Goal: Task Accomplishment & Management: Manage account settings

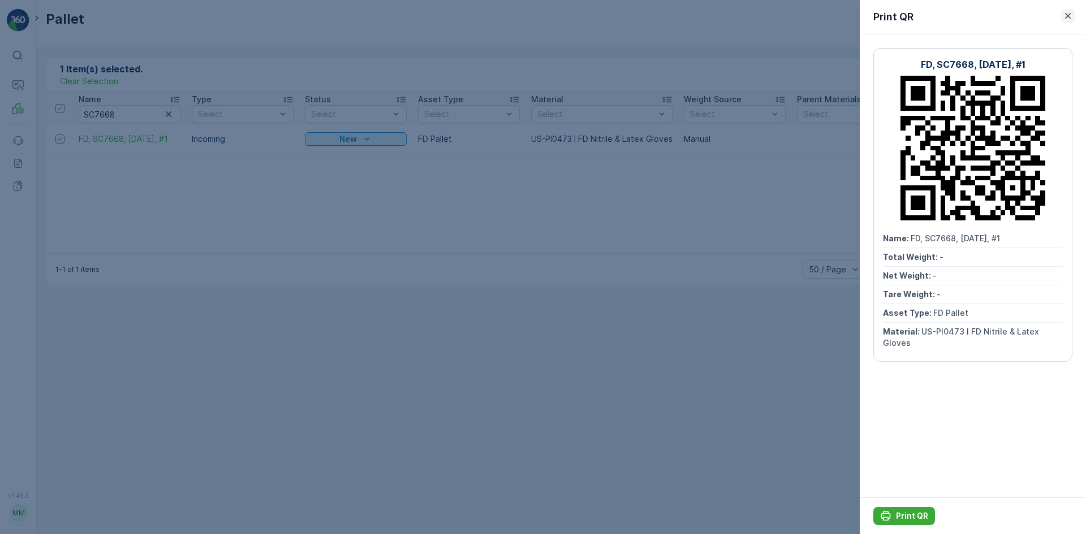
click at [1069, 18] on icon "button" at bounding box center [1068, 16] width 6 height 6
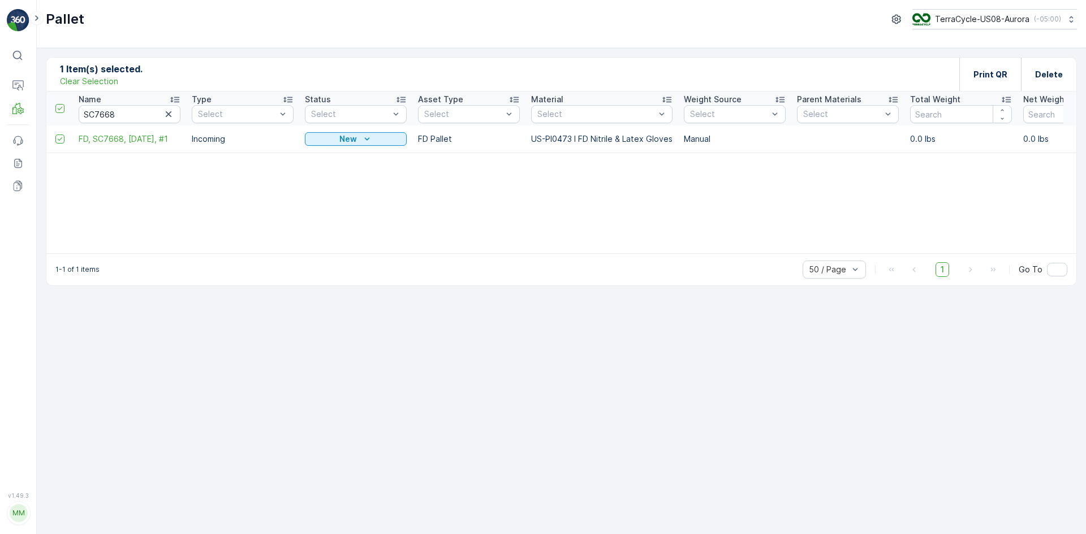
click at [97, 79] on p "Clear Selection" at bounding box center [89, 81] width 58 height 11
drag, startPoint x: 126, startPoint y: 114, endPoint x: 34, endPoint y: 114, distance: 91.6
click at [34, 114] on div "⌘B Operations MRF Events Reports Documents v 1.49.3 MM MRF.US08 Pallet TerraCyc…" at bounding box center [543, 267] width 1086 height 534
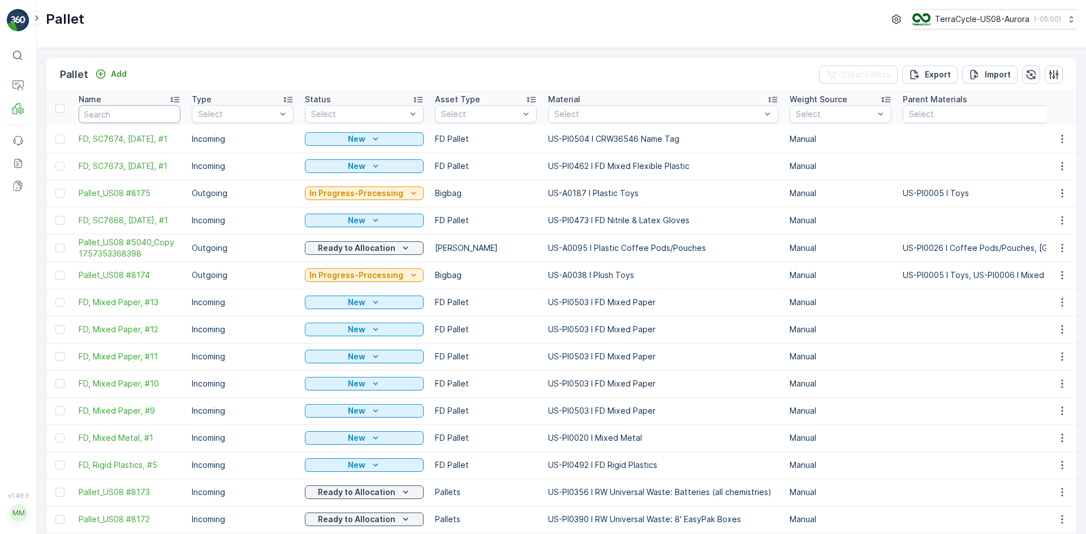
click at [107, 119] on input "text" at bounding box center [130, 114] width 102 height 18
type input "24835"
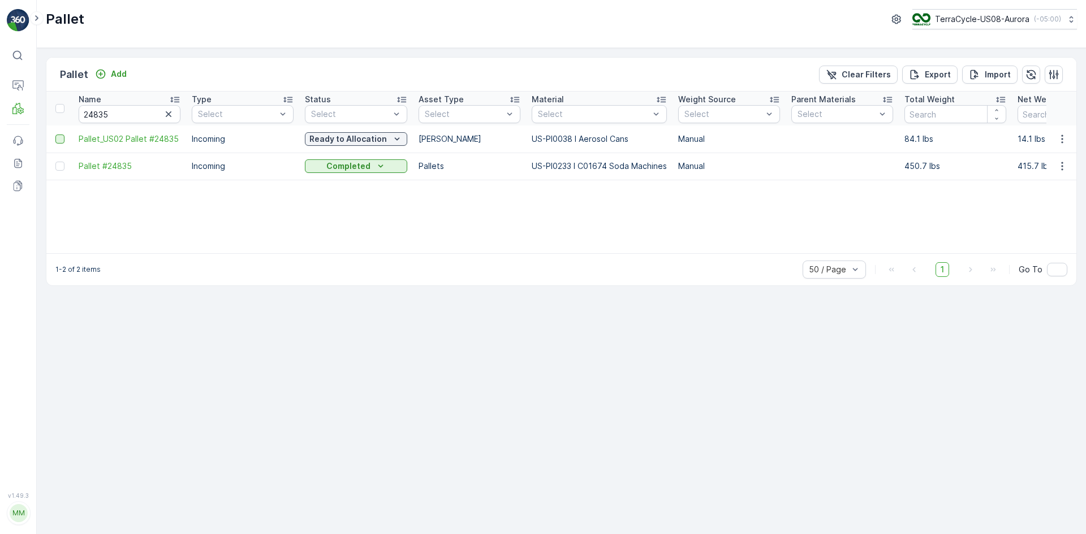
click at [57, 140] on div at bounding box center [59, 139] width 9 height 9
click at [55, 135] on input "checkbox" at bounding box center [55, 135] width 0 height 0
drag, startPoint x: 128, startPoint y: 114, endPoint x: 31, endPoint y: 107, distance: 97.5
click at [31, 107] on div "⌘B Operations MRF Events Reports Documents v 1.49.3 MM MRF.US08 Pallet TerraCyc…" at bounding box center [543, 267] width 1086 height 534
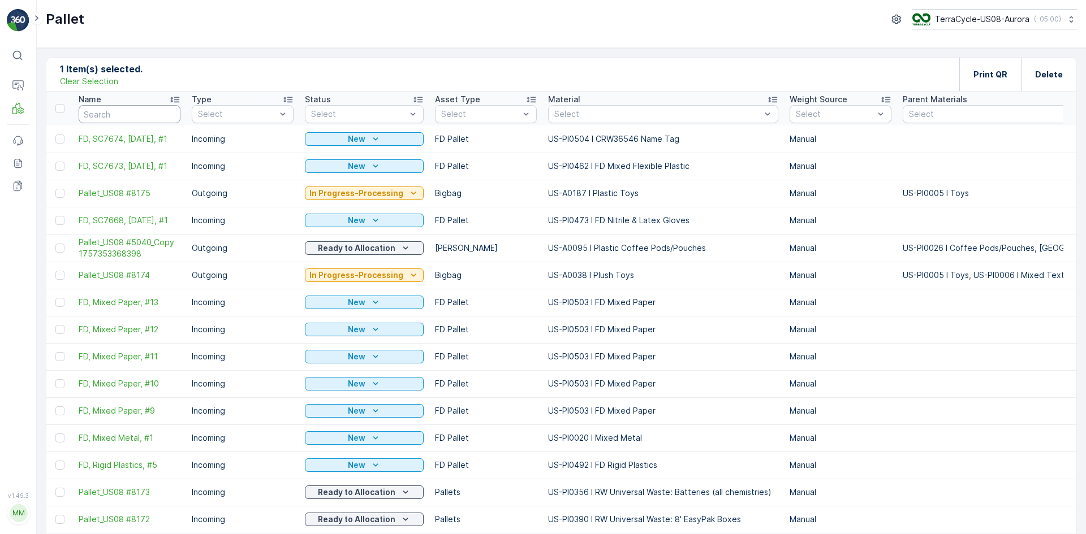
click at [163, 107] on input "text" at bounding box center [130, 114] width 102 height 18
type input "24806"
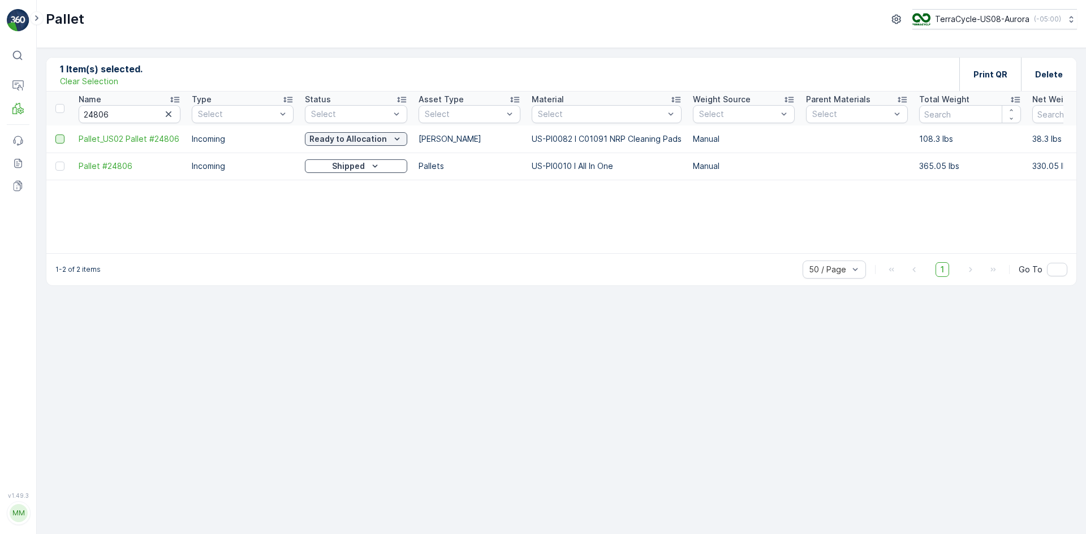
click at [59, 141] on div at bounding box center [59, 139] width 9 height 9
click at [55, 135] on input "checkbox" at bounding box center [55, 135] width 0 height 0
click at [980, 73] on p "Print QR" at bounding box center [990, 74] width 34 height 11
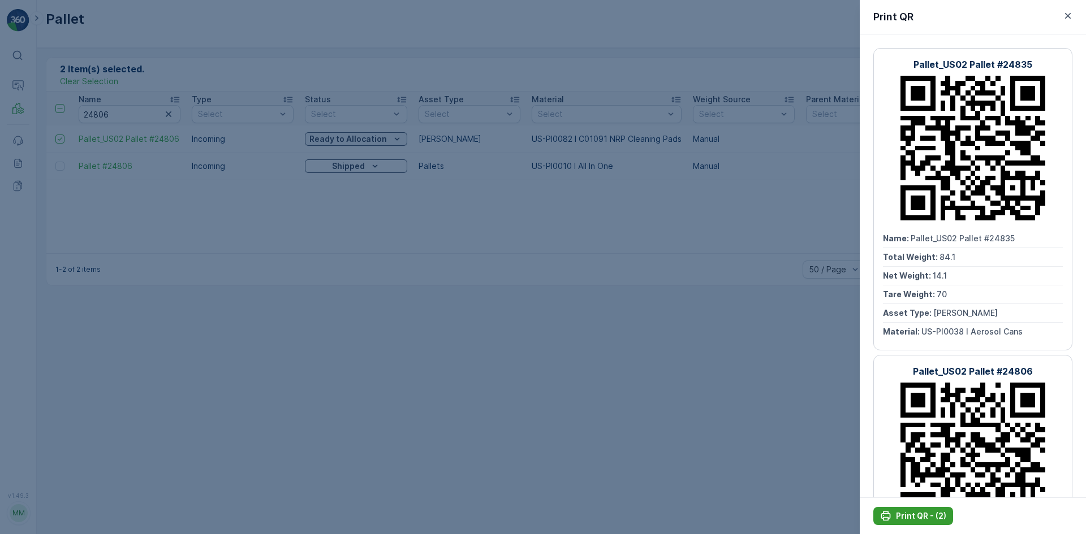
click at [926, 512] on p "Print QR - (2)" at bounding box center [921, 516] width 50 height 11
click at [813, 464] on div at bounding box center [543, 267] width 1086 height 534
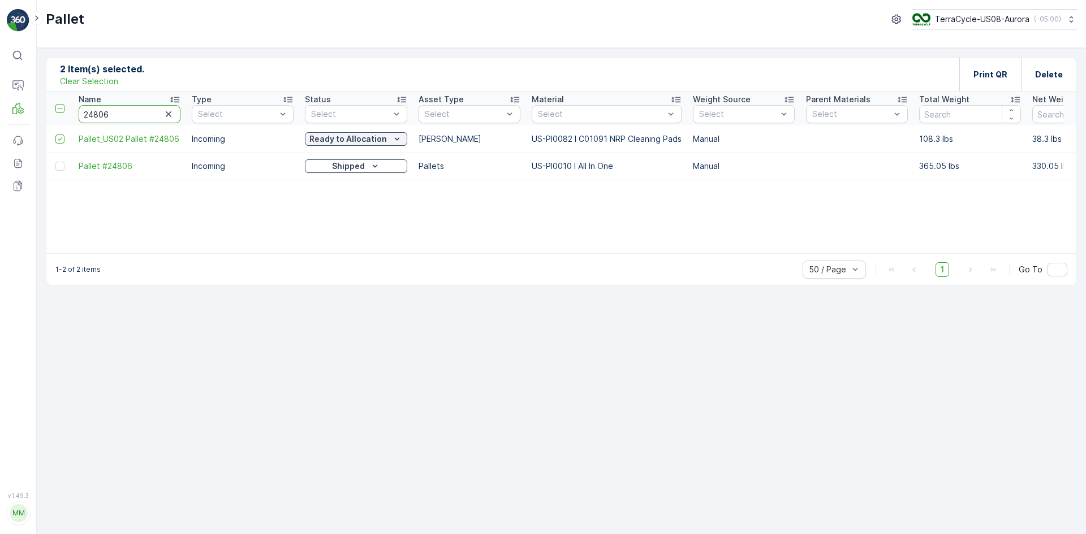
drag, startPoint x: 132, startPoint y: 119, endPoint x: 53, endPoint y: 124, distance: 79.9
type input "2"
drag, startPoint x: 99, startPoint y: 113, endPoint x: 0, endPoint y: 90, distance: 101.5
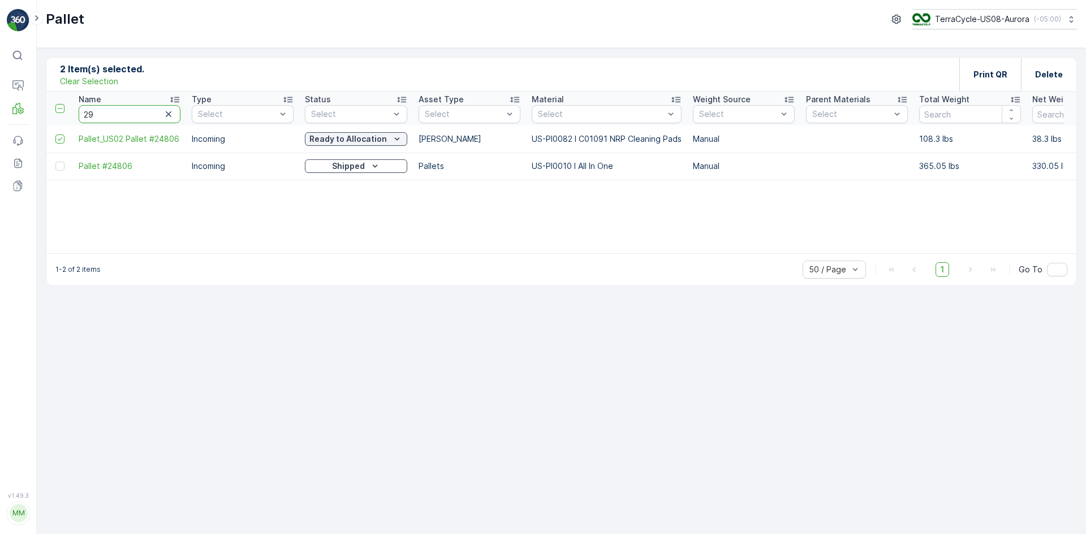
click at [76, 112] on th "Name 29" at bounding box center [129, 109] width 113 height 34
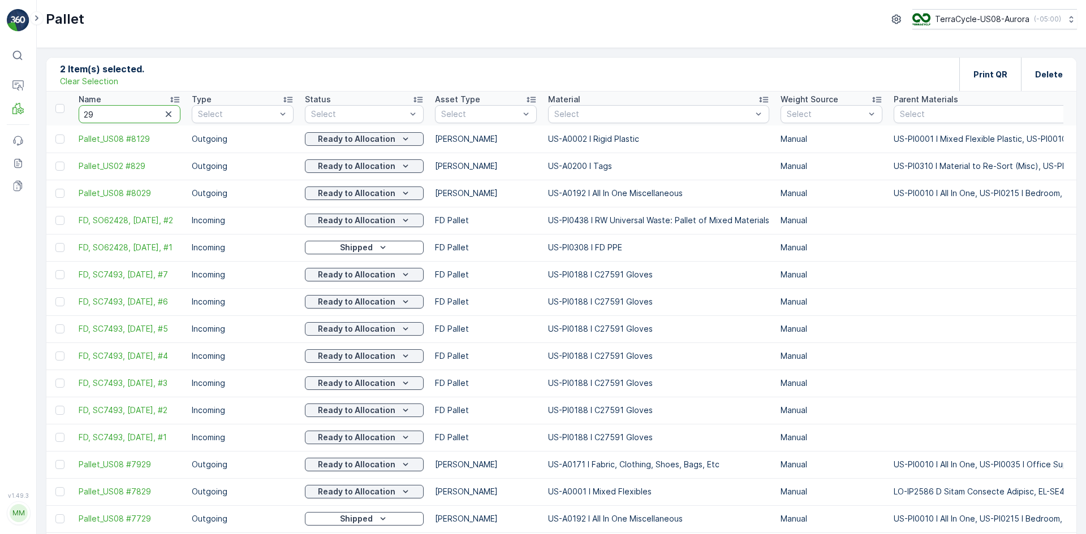
drag, startPoint x: 126, startPoint y: 121, endPoint x: 0, endPoint y: 133, distance: 126.7
click at [0, 133] on div "⌘B Operations MRF Events Reports Documents v 1.49.3 MM MRF.US08 Pallet TerraCyc…" at bounding box center [543, 267] width 1086 height 534
type input "23639"
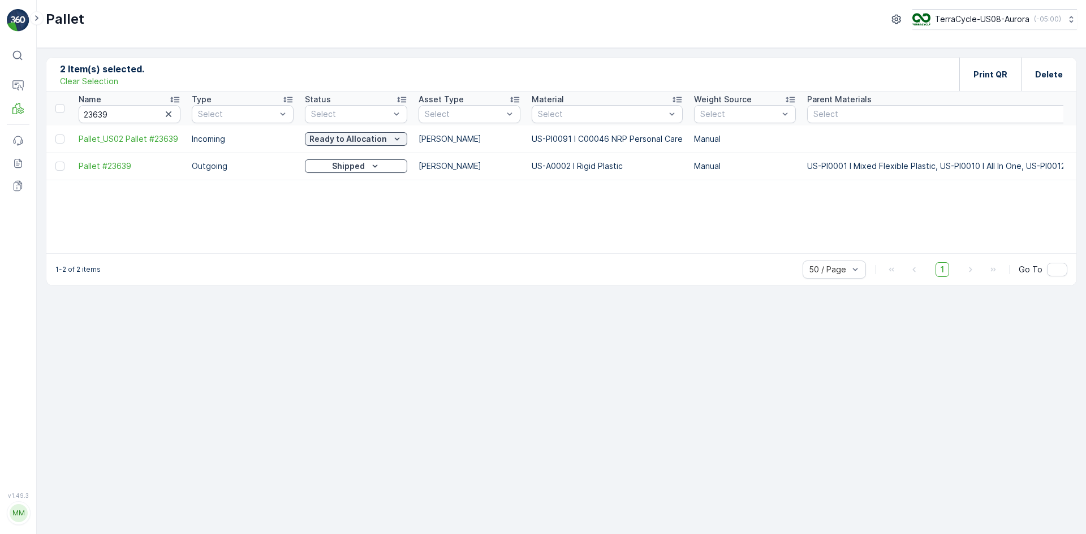
drag, startPoint x: 59, startPoint y: 138, endPoint x: 71, endPoint y: 139, distance: 11.4
click at [60, 137] on div at bounding box center [59, 139] width 9 height 9
click at [55, 135] on input "checkbox" at bounding box center [55, 135] width 0 height 0
drag, startPoint x: 98, startPoint y: 80, endPoint x: 93, endPoint y: 87, distance: 7.7
click at [98, 80] on p "Clear Selection" at bounding box center [89, 81] width 58 height 11
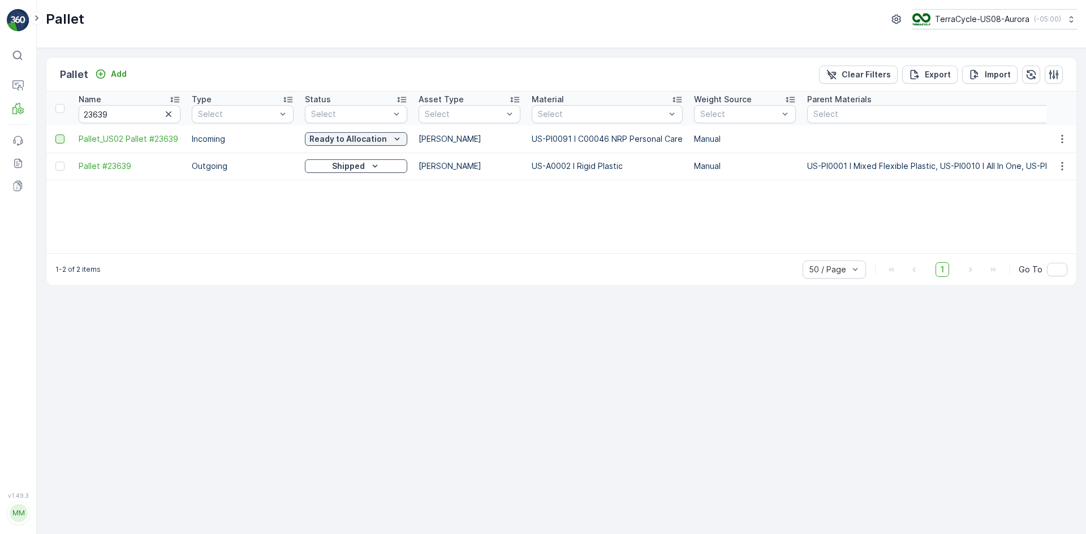
click at [63, 135] on div at bounding box center [59, 139] width 9 height 9
click at [55, 135] on input "checkbox" at bounding box center [55, 135] width 0 height 0
click at [994, 76] on p "Print QR" at bounding box center [990, 74] width 34 height 11
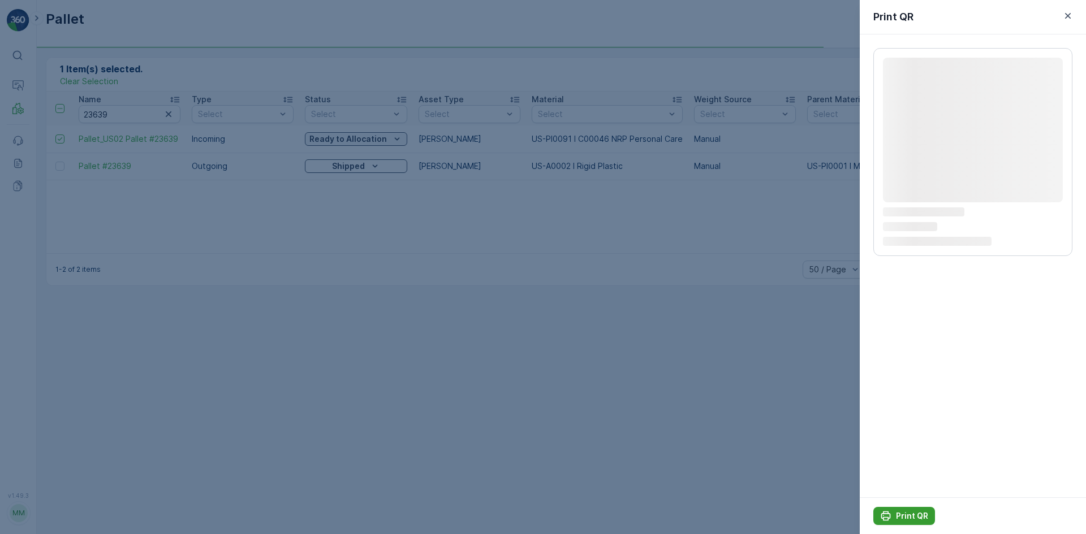
drag, startPoint x: 918, startPoint y: 515, endPoint x: 667, endPoint y: 427, distance: 266.5
click at [918, 514] on p "Print QR" at bounding box center [912, 516] width 32 height 11
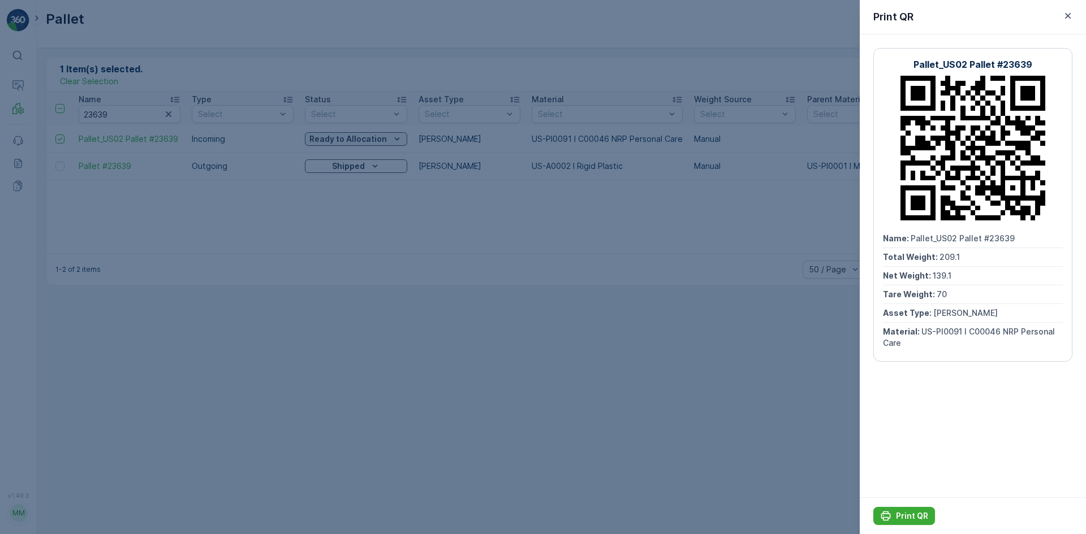
click at [95, 80] on div at bounding box center [543, 267] width 1086 height 534
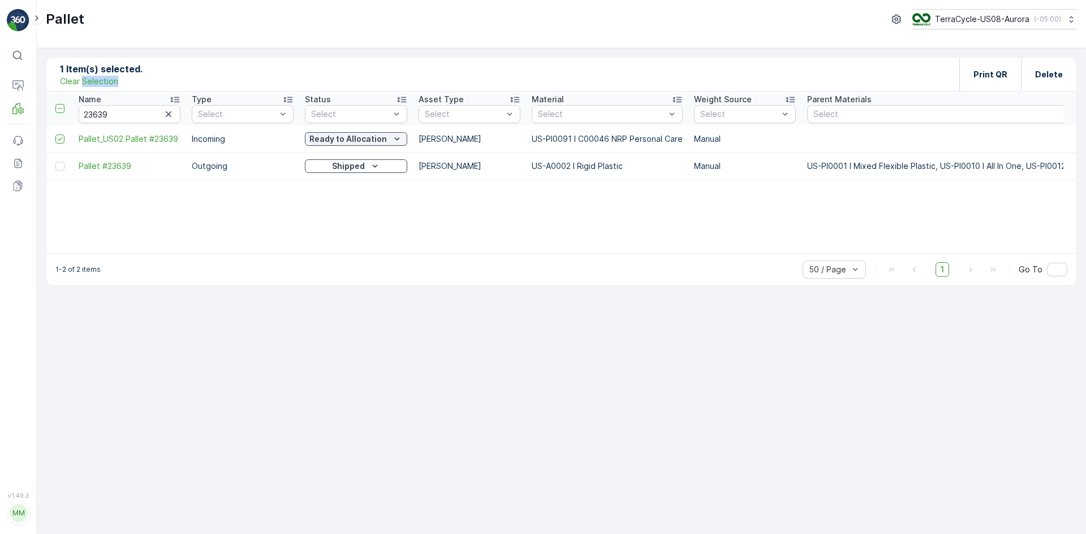
click at [95, 80] on p "Clear Selection" at bounding box center [89, 81] width 58 height 11
click at [167, 113] on icon "button" at bounding box center [169, 114] width 6 height 6
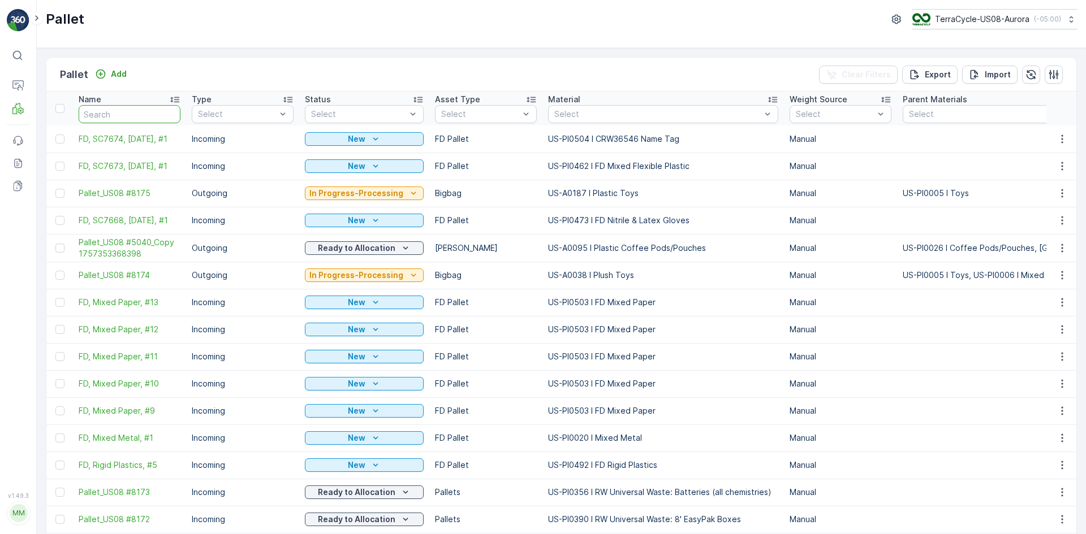
paste input "FD, Mixed Paper, #1"
type input "FD, Mixed Paper, #1"
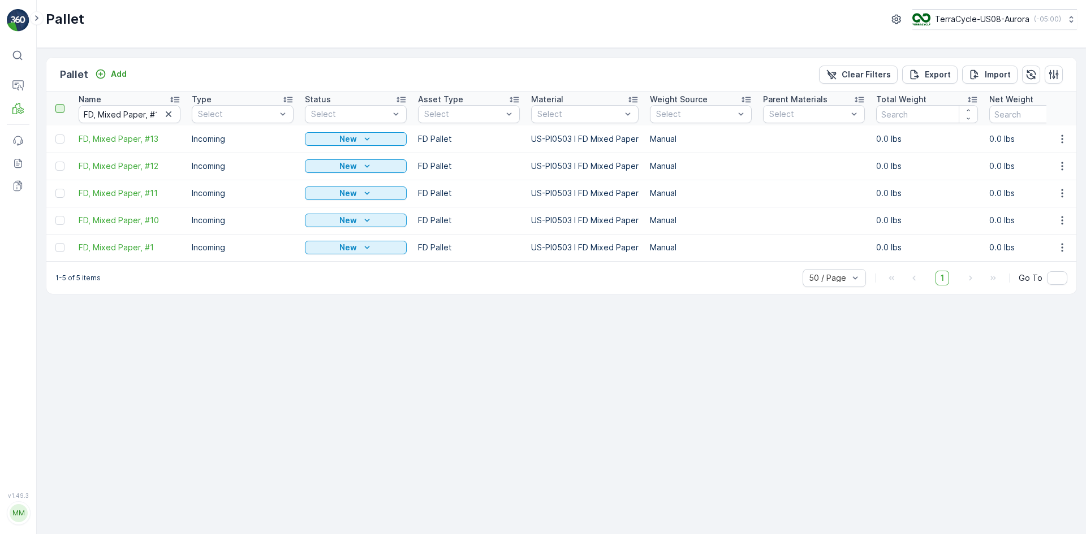
click at [58, 109] on div at bounding box center [59, 108] width 9 height 9
click at [62, 104] on input "checkbox" at bounding box center [62, 104] width 0 height 0
click at [1000, 81] on div "Print QR" at bounding box center [990, 74] width 34 height 33
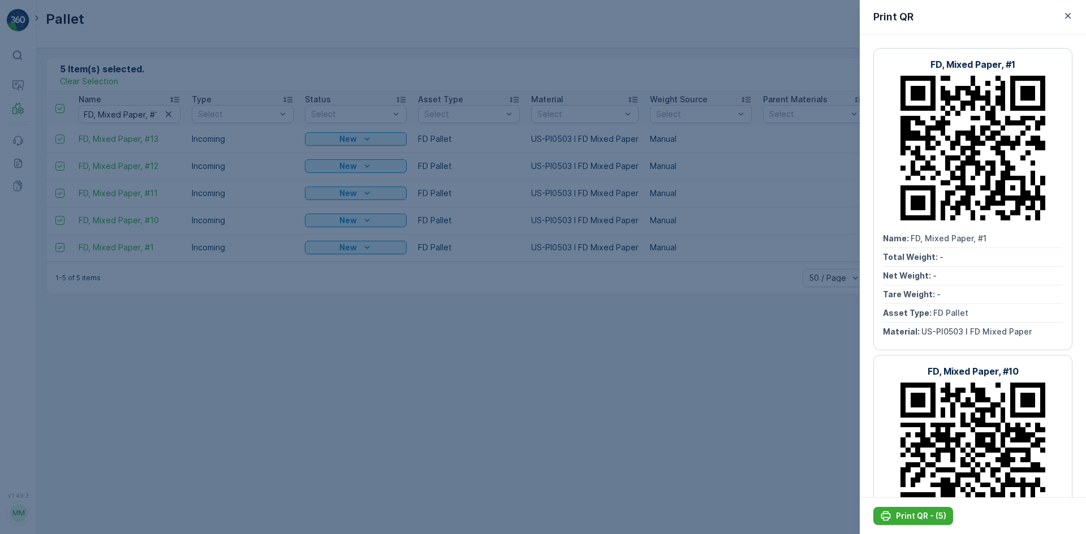
click at [1061, 16] on button "button" at bounding box center [1068, 16] width 14 height 14
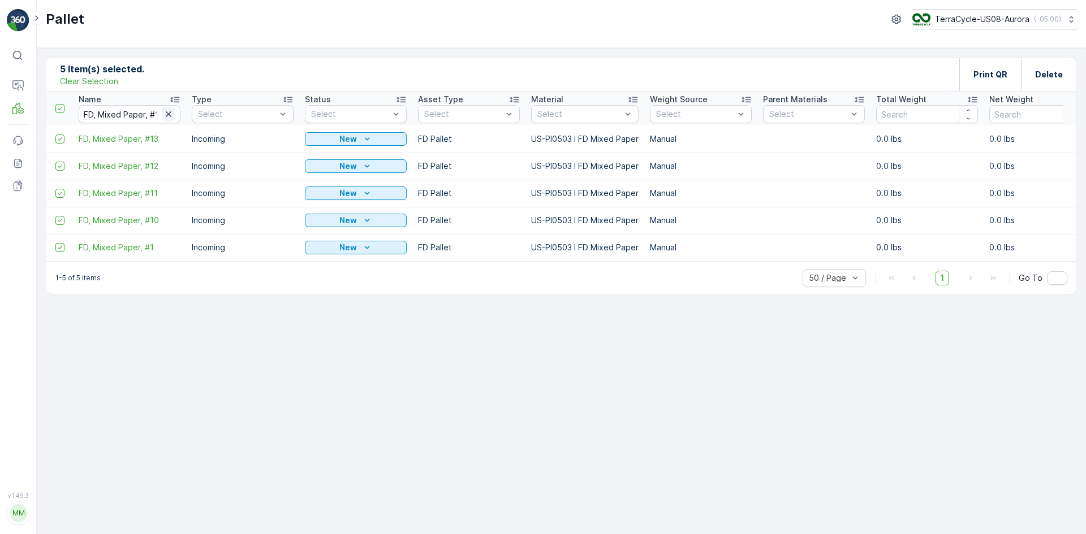
click at [171, 113] on icon "button" at bounding box center [169, 114] width 6 height 6
click at [101, 77] on p "Clear Selection" at bounding box center [89, 81] width 58 height 11
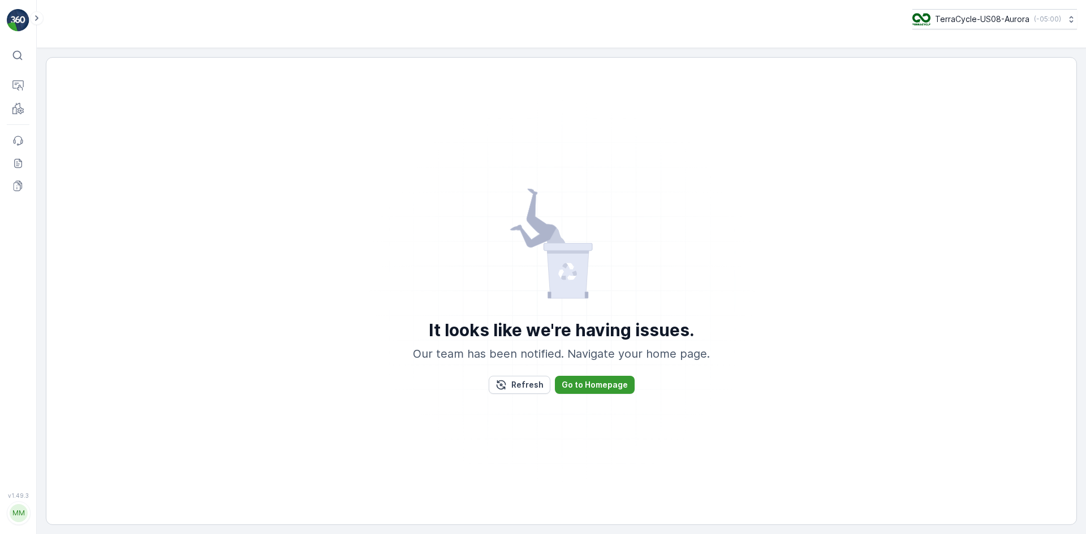
click at [623, 378] on button "Go to Homepage" at bounding box center [595, 385] width 80 height 18
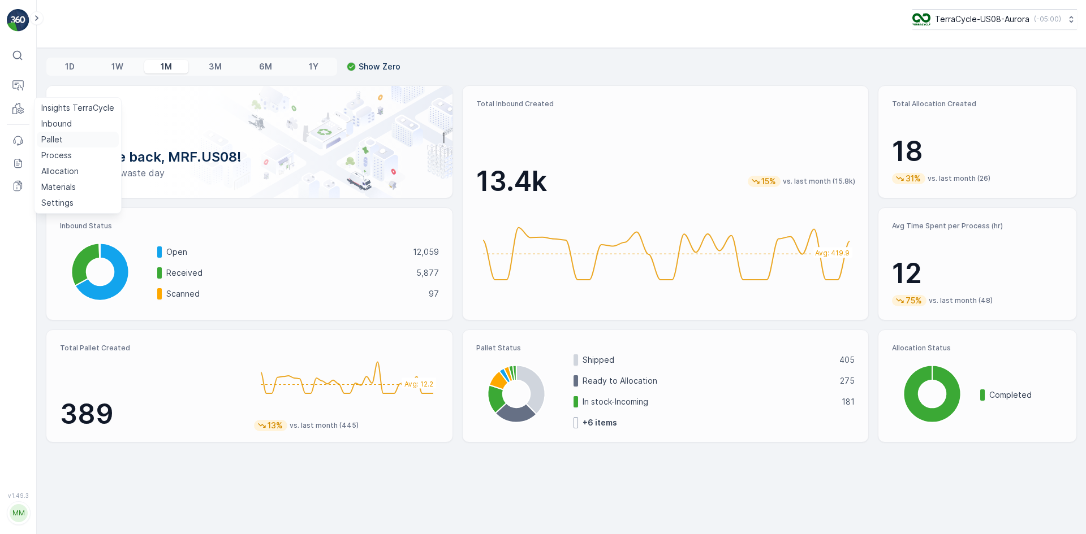
click at [57, 135] on p "Pallet" at bounding box center [51, 139] width 21 height 11
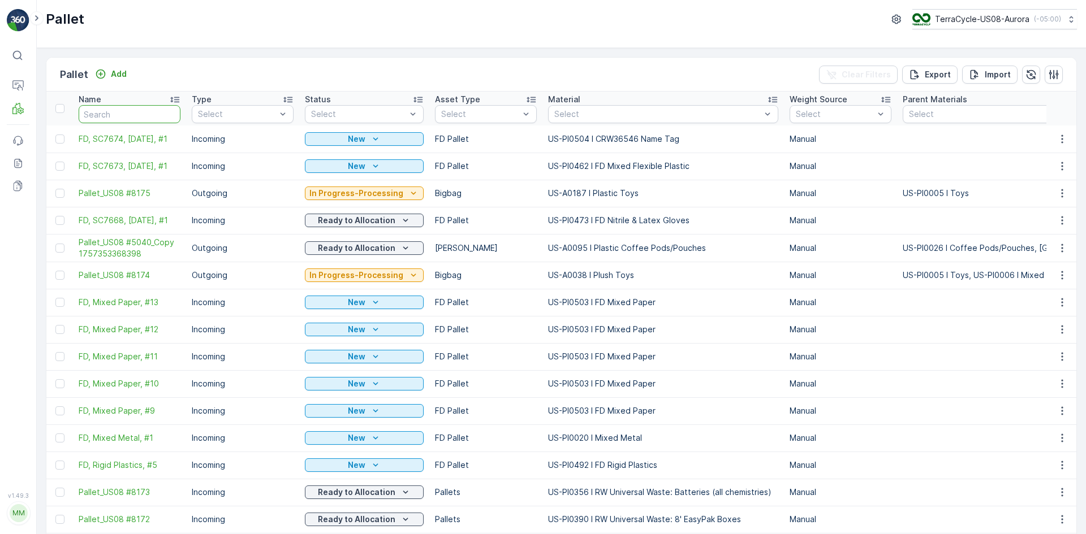
paste input "FD, Mixed Paper, #1"
type input "FD, Mixed Paper, #1"
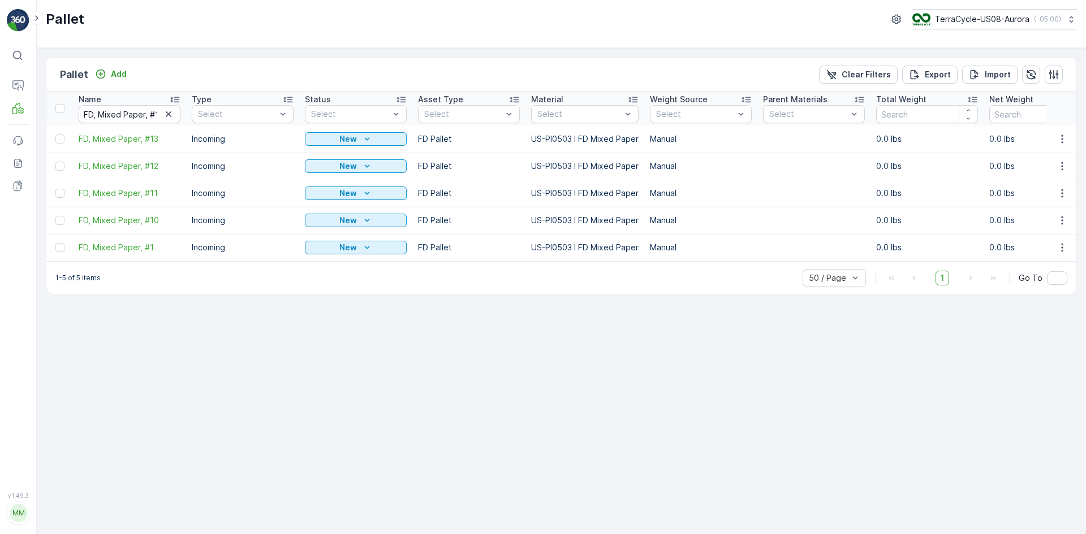
click at [170, 113] on icon "button" at bounding box center [169, 114] width 6 height 6
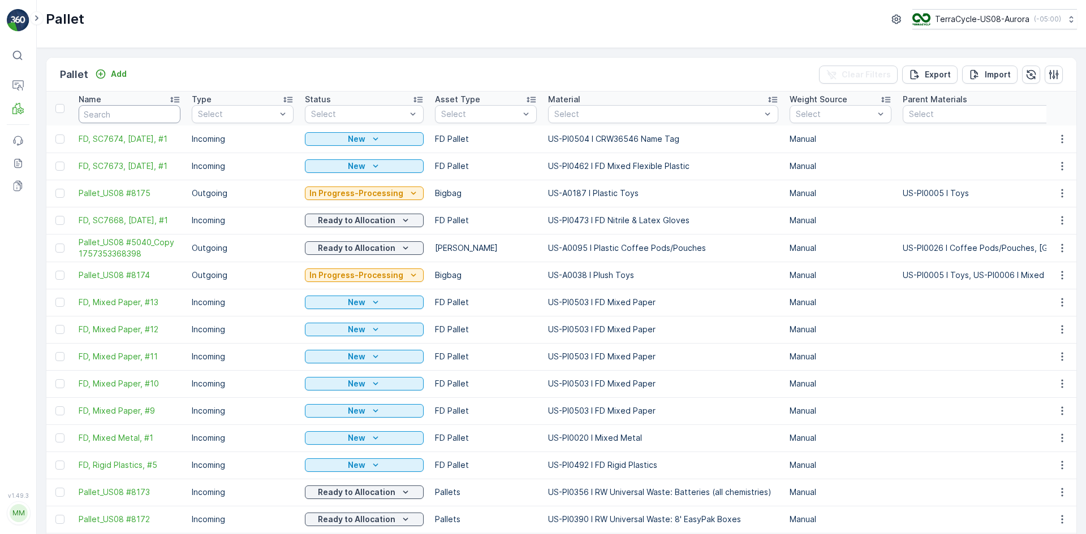
click at [136, 115] on input "text" at bounding box center [130, 114] width 102 height 18
paste input "FD, Rigid Plastics, #1"
type input "FD, Rigid Plastics, #1"
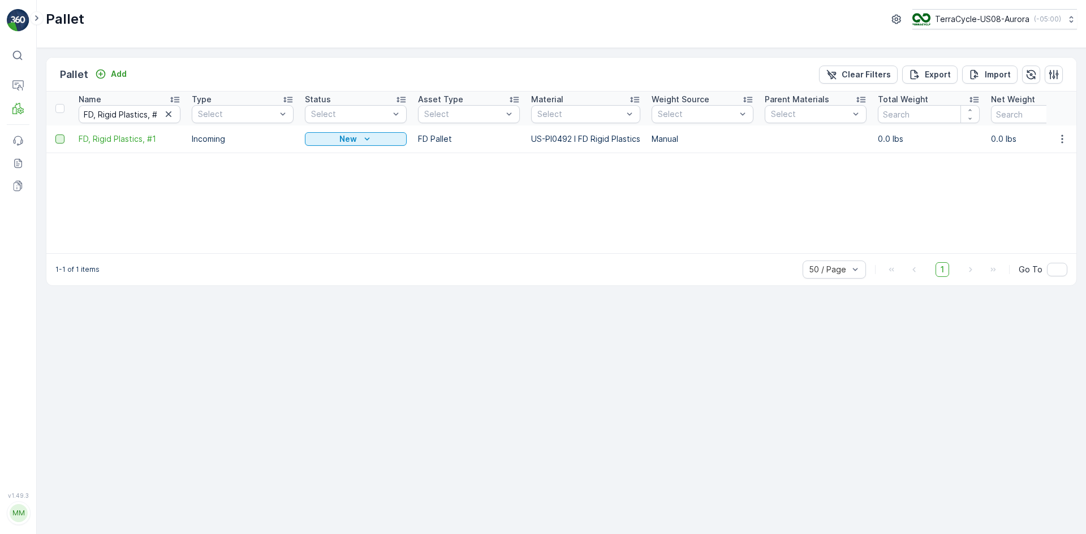
click at [60, 138] on div at bounding box center [59, 139] width 9 height 9
click at [55, 135] on input "checkbox" at bounding box center [55, 135] width 0 height 0
click at [155, 114] on input "FD, Rigid Plastics, #1" at bounding box center [130, 114] width 102 height 18
click at [157, 113] on input "FD, Rigid Plastics, #1" at bounding box center [130, 114] width 102 height 18
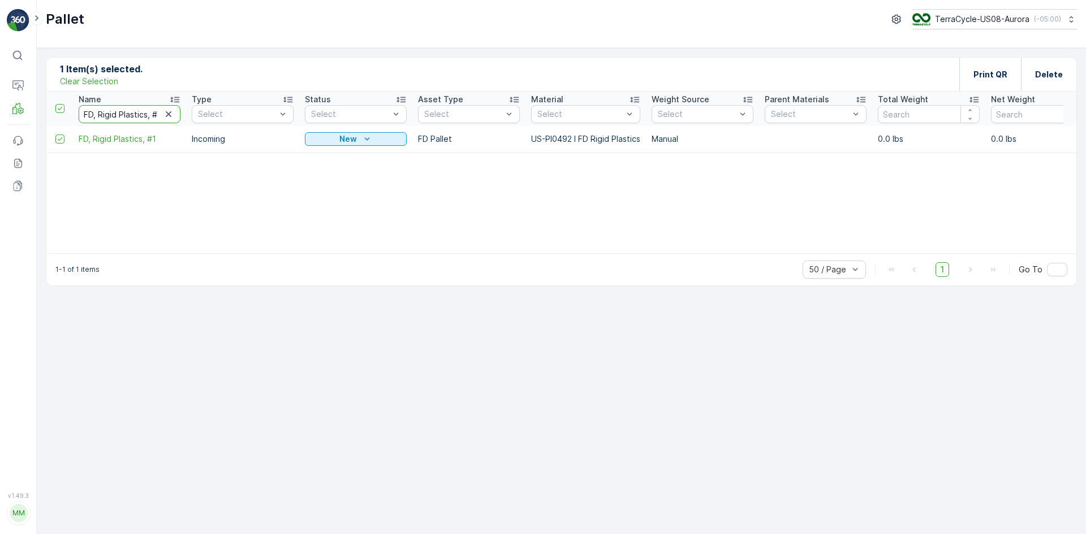
click at [157, 113] on input "FD, Rigid Plastics, #1" at bounding box center [130, 114] width 102 height 18
click at [143, 113] on input "FD, Rigid Plastics, #1" at bounding box center [130, 114] width 102 height 18
drag, startPoint x: 143, startPoint y: 113, endPoint x: 189, endPoint y: 119, distance: 46.8
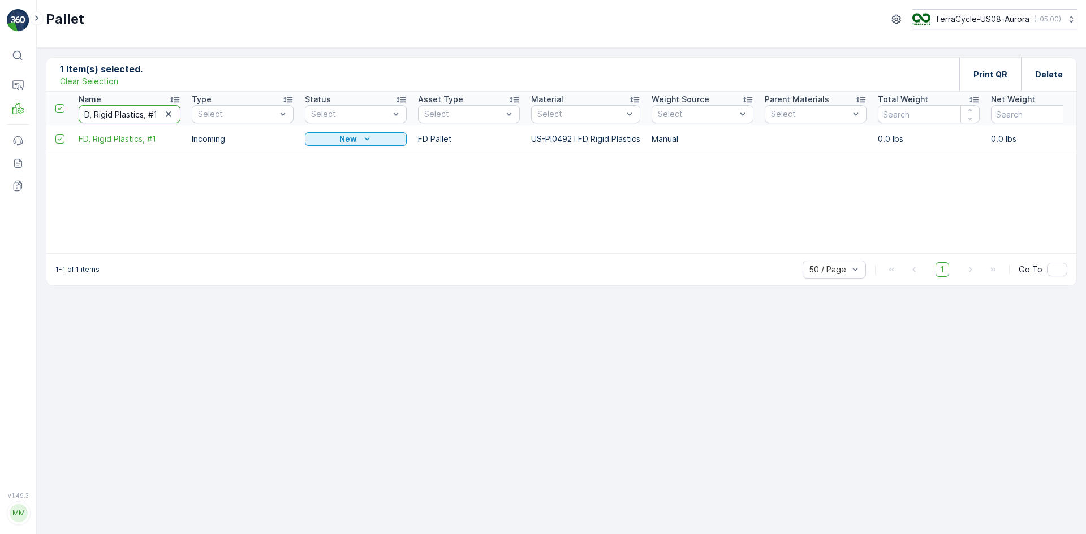
click at [159, 114] on input "FD, Rigid Plastics, #1" at bounding box center [130, 114] width 102 height 18
type input "FD, Rigid Plastics, #2"
click at [63, 141] on div at bounding box center [59, 139] width 9 height 9
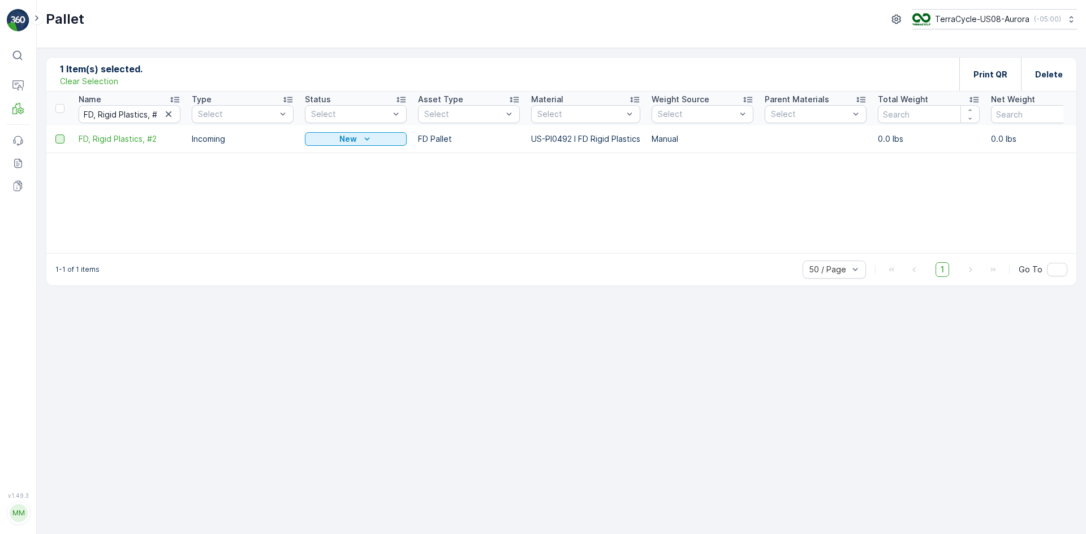
click at [55, 135] on input "checkbox" at bounding box center [55, 135] width 0 height 0
click at [144, 115] on input "FD, Rigid Plastics, #2" at bounding box center [130, 114] width 102 height 18
click at [161, 116] on input "FD, Rigid Plastics, #2" at bounding box center [130, 114] width 102 height 18
type input "FD, Rigid Plastics, #3"
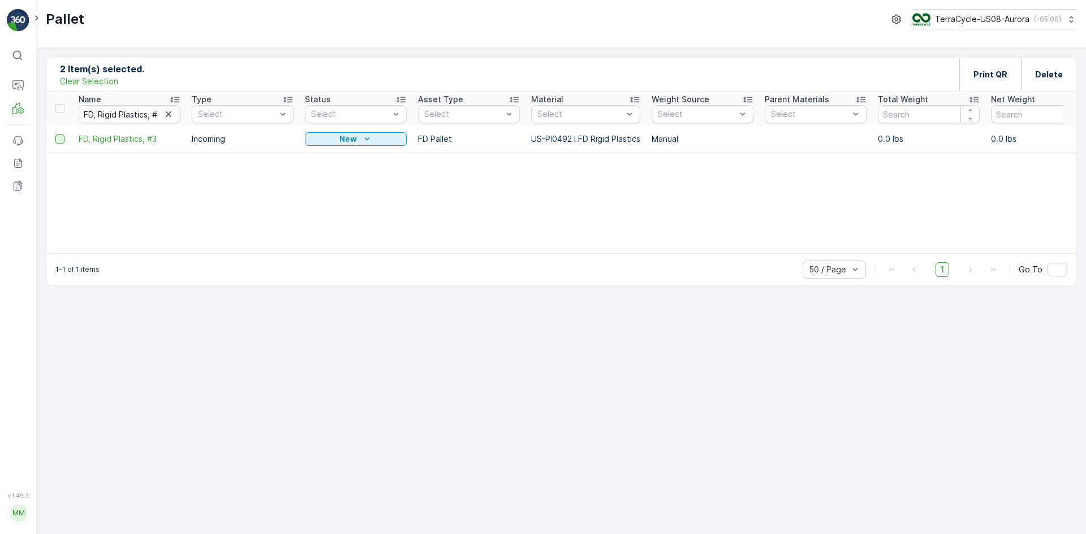
click at [63, 140] on div at bounding box center [59, 139] width 9 height 9
click at [55, 135] on input "checkbox" at bounding box center [55, 135] width 0 height 0
drag, startPoint x: 157, startPoint y: 113, endPoint x: 167, endPoint y: 113, distance: 10.8
click at [167, 113] on div "FD, Rigid Plastics, #3" at bounding box center [130, 114] width 102 height 18
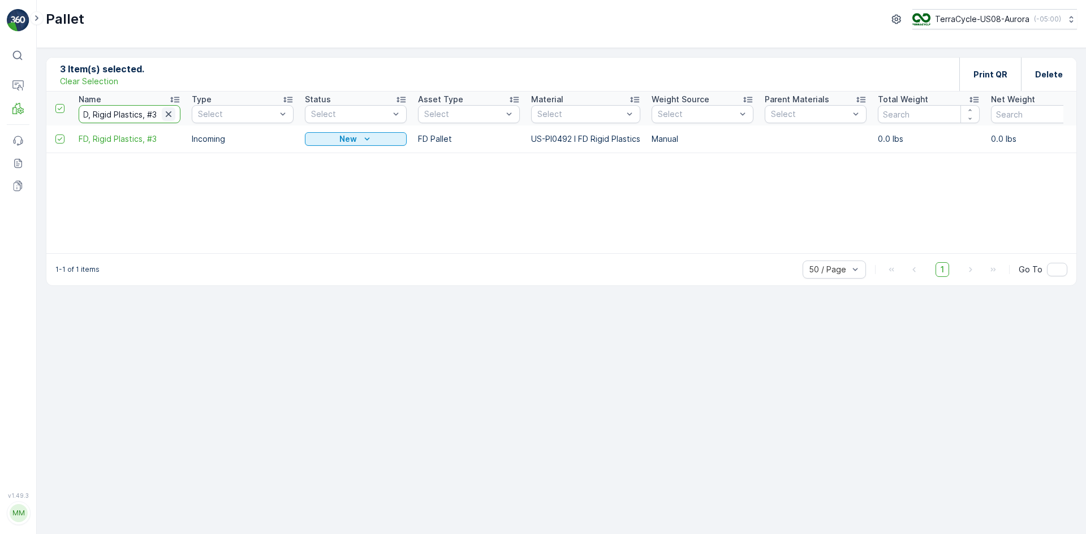
type input "FD, Rigid Plastics, #4"
click at [55, 143] on td at bounding box center [59, 139] width 27 height 27
click at [60, 137] on div at bounding box center [59, 139] width 9 height 9
click at [55, 135] on input "checkbox" at bounding box center [55, 135] width 0 height 0
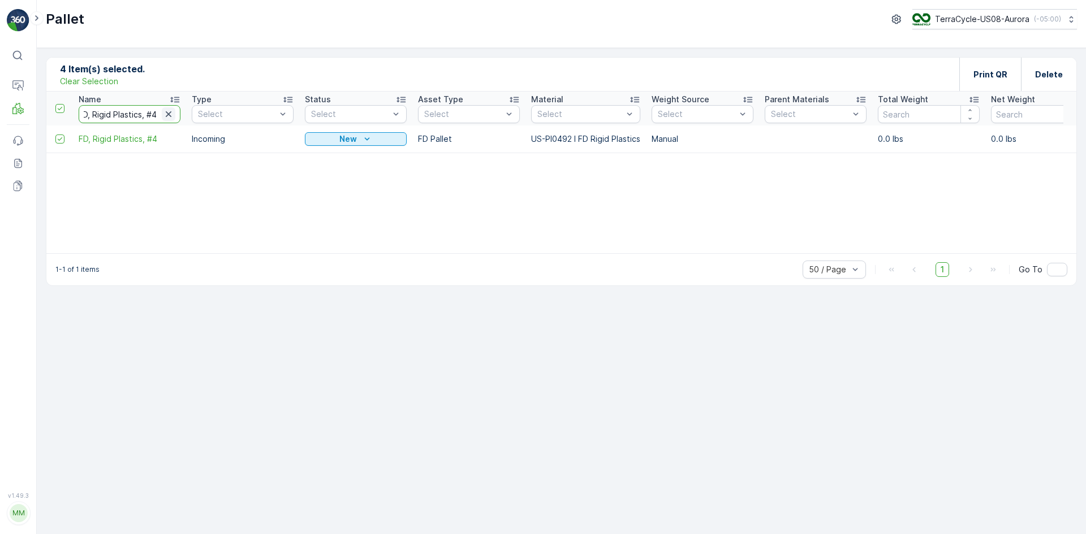
drag, startPoint x: 154, startPoint y: 115, endPoint x: 174, endPoint y: 115, distance: 19.8
click at [174, 115] on div "FD, Rigid Plastics, #4" at bounding box center [130, 114] width 102 height 18
type input "FD, Rigid Plastics, #5"
click at [62, 139] on div at bounding box center [59, 139] width 9 height 9
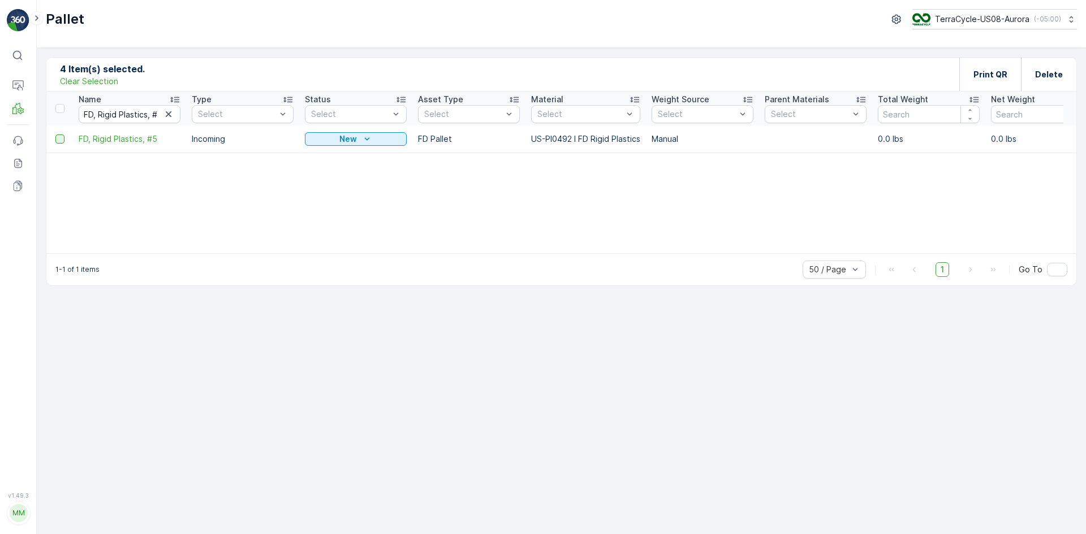
click at [55, 135] on input "checkbox" at bounding box center [55, 135] width 0 height 0
click at [991, 79] on p "Print QR" at bounding box center [990, 74] width 34 height 11
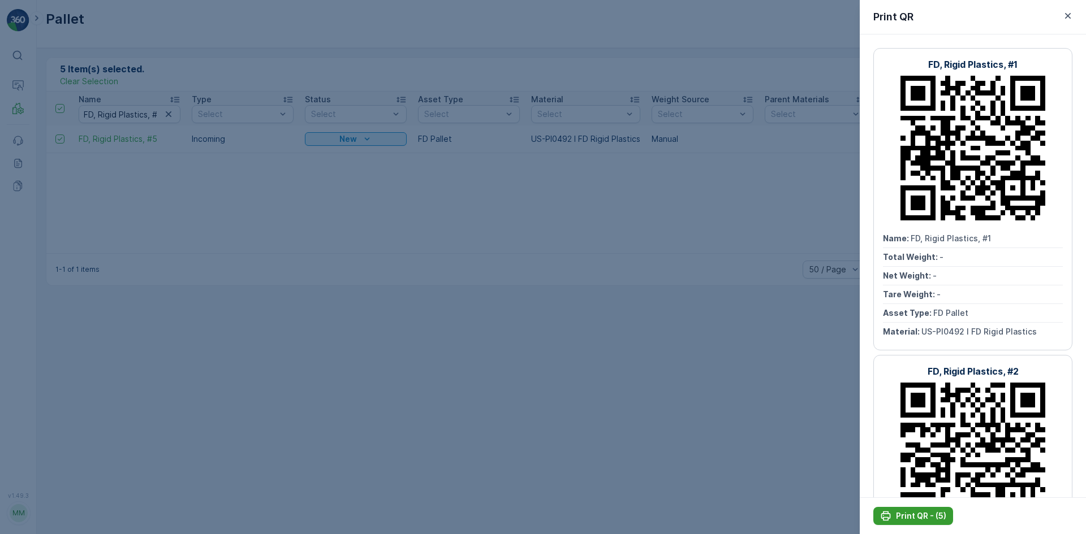
click at [920, 512] on p "Print QR - (5)" at bounding box center [921, 516] width 50 height 11
click at [107, 112] on div at bounding box center [543, 267] width 1086 height 534
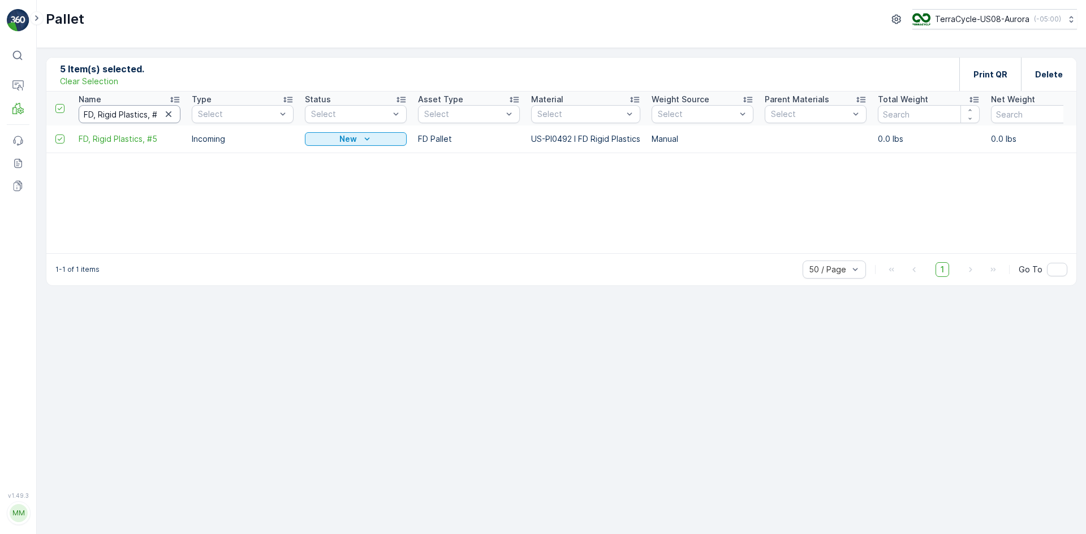
click at [115, 112] on input "FD, Rigid Plastics, #5" at bounding box center [130, 114] width 102 height 18
click at [127, 112] on input "FD, Rigid Plastics, #5" at bounding box center [130, 114] width 102 height 18
click at [170, 110] on icon "button" at bounding box center [168, 114] width 11 height 11
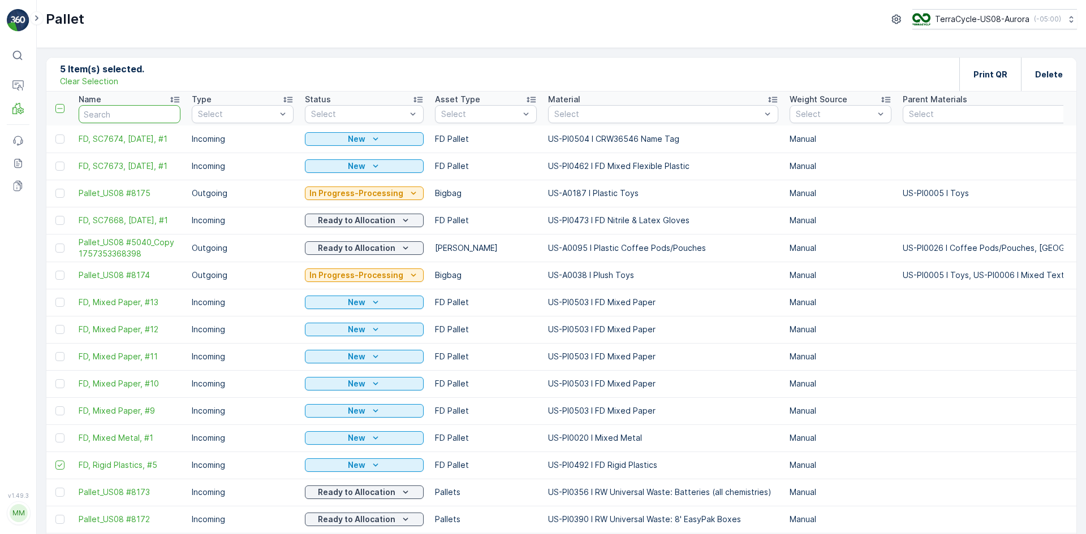
paste input "FD, Mixed Paper, #1"
type input "FD, Mixed Paper, #1"
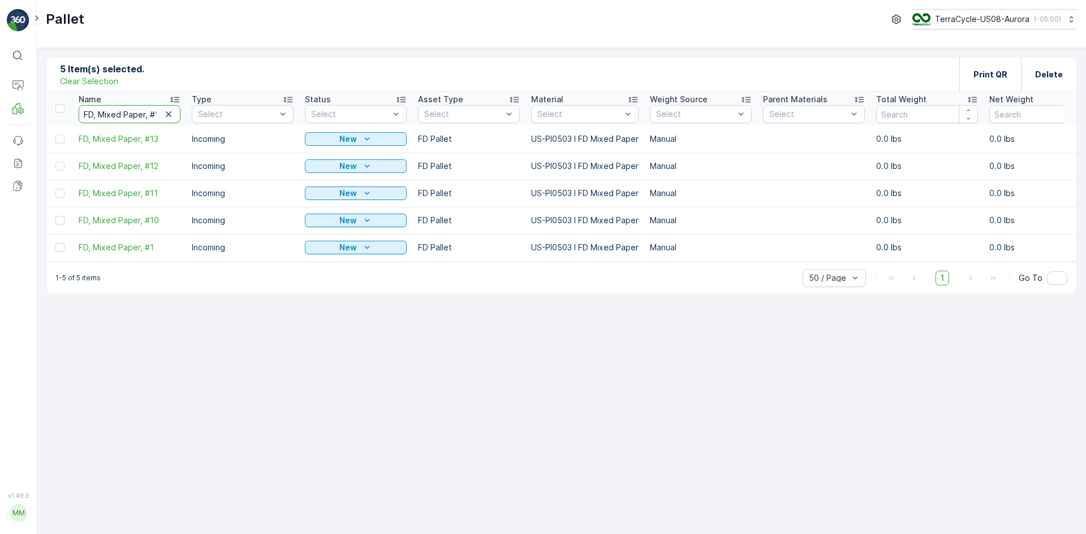
scroll to position [0, 1]
drag, startPoint x: 157, startPoint y: 114, endPoint x: 149, endPoint y: 111, distance: 7.9
click at [149, 111] on input "FD, Mixed Paper, #1" at bounding box center [130, 114] width 102 height 18
type input "FD, Mixed Paper,"
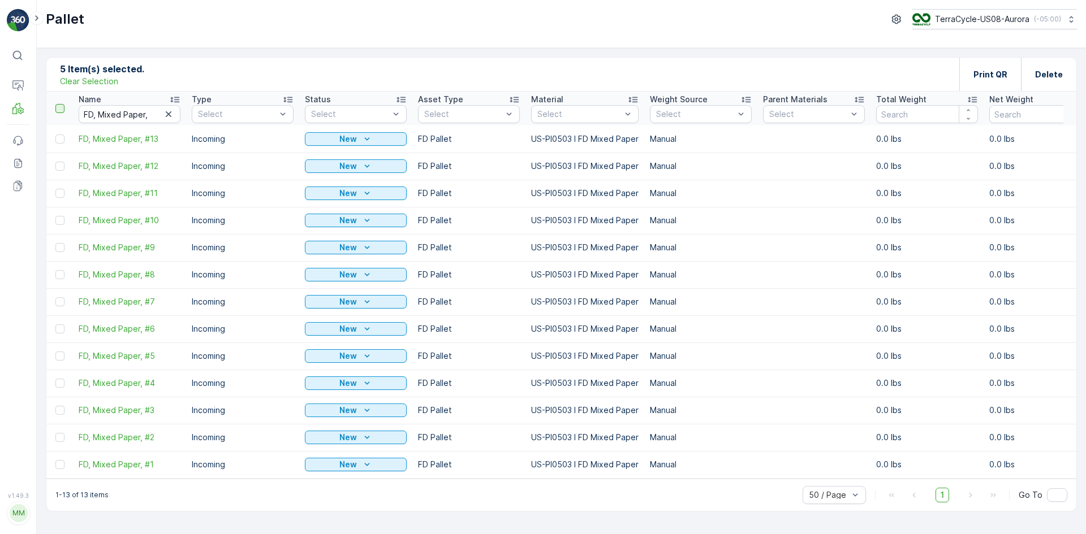
click at [56, 110] on div at bounding box center [59, 108] width 9 height 9
click at [62, 104] on input "checkbox" at bounding box center [62, 104] width 0 height 0
click at [997, 84] on div "Print QR" at bounding box center [990, 74] width 34 height 33
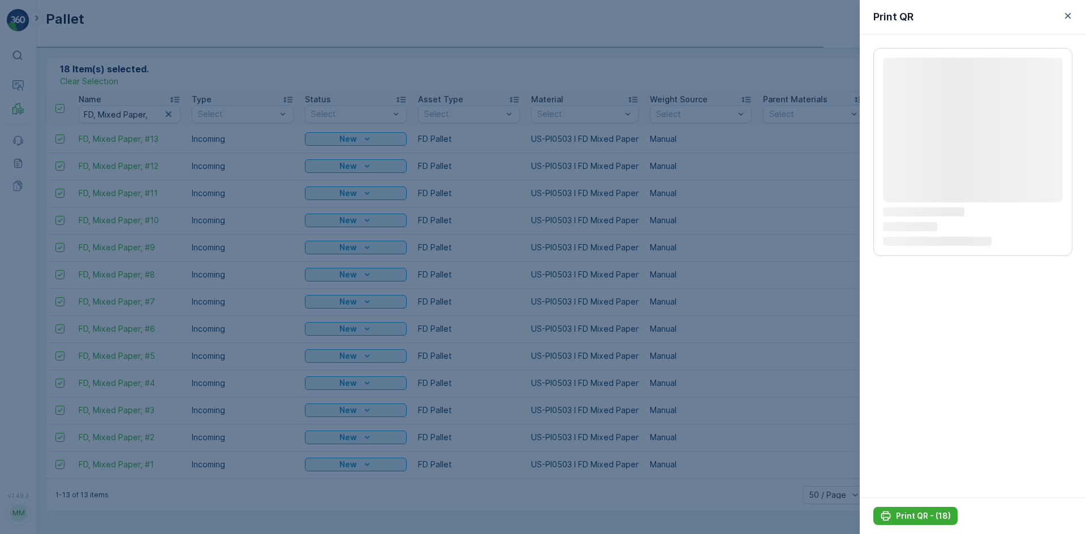
click at [128, 80] on div at bounding box center [543, 267] width 1086 height 534
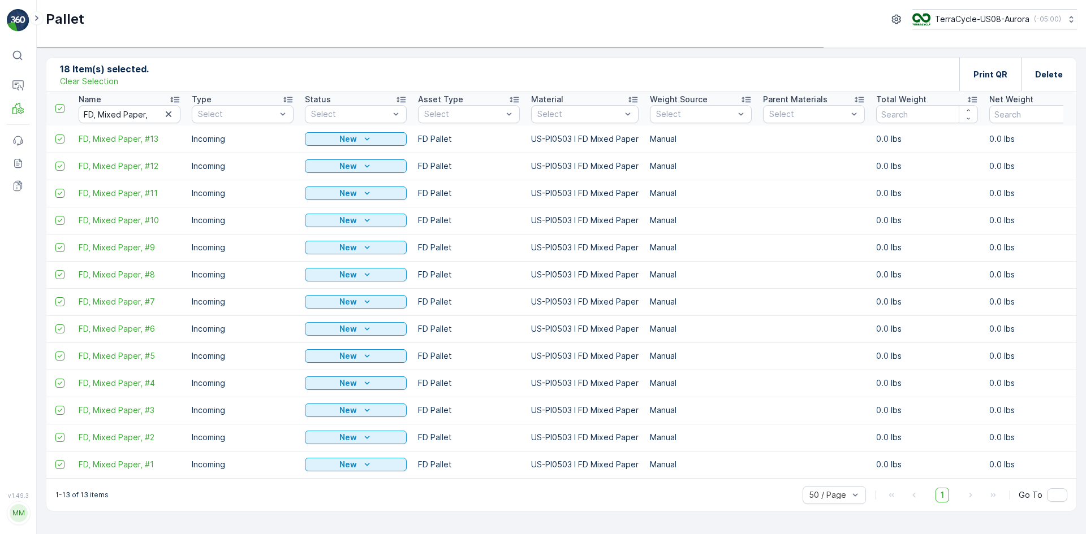
click at [103, 81] on p "Clear Selection" at bounding box center [89, 81] width 58 height 11
click at [59, 108] on div at bounding box center [59, 108] width 9 height 9
click at [62, 104] on input "checkbox" at bounding box center [62, 104] width 0 height 0
click at [58, 107] on div at bounding box center [59, 108] width 9 height 9
click at [62, 104] on input "checkbox" at bounding box center [62, 104] width 0 height 0
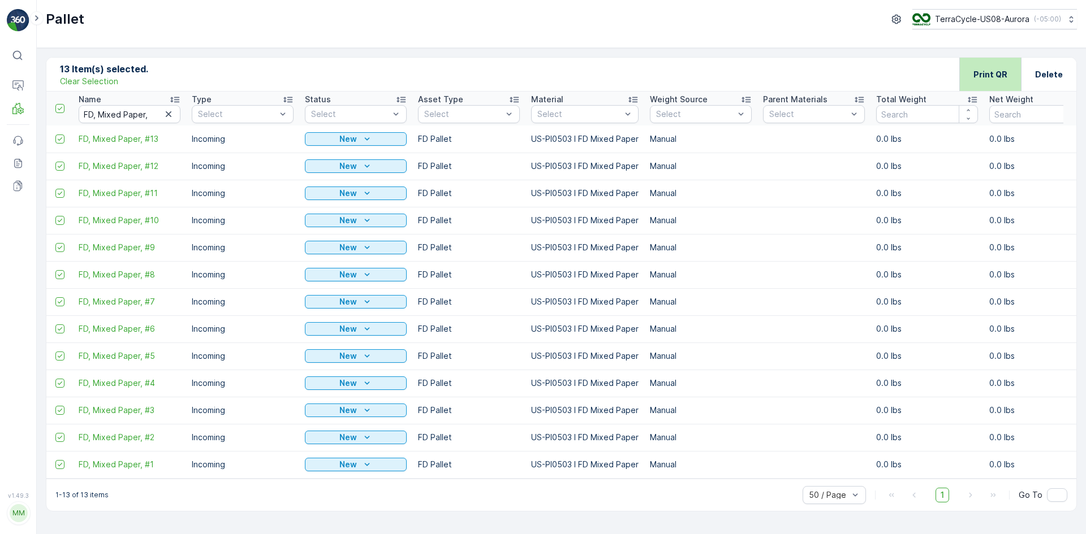
click at [988, 71] on p "Print QR" at bounding box center [990, 74] width 34 height 11
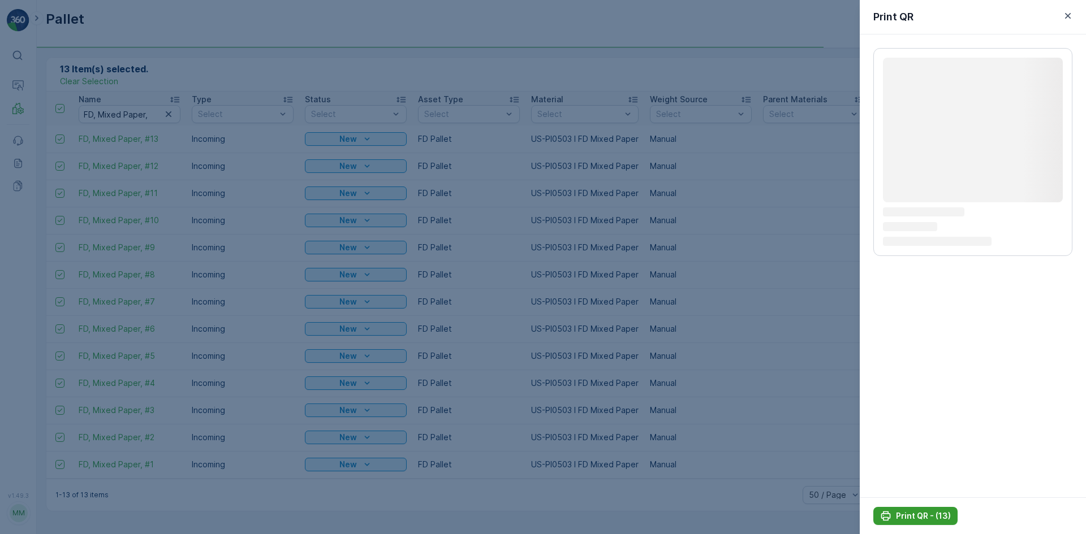
click at [931, 512] on p "Print QR - (13)" at bounding box center [923, 516] width 55 height 11
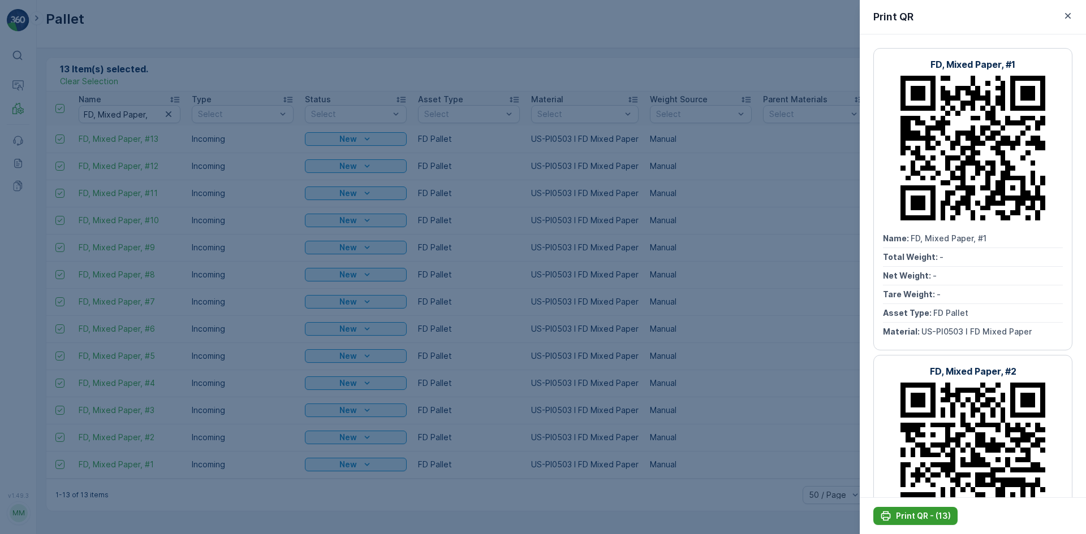
click at [937, 518] on p "Print QR - (13)" at bounding box center [923, 516] width 55 height 11
click at [111, 70] on div at bounding box center [543, 267] width 1086 height 534
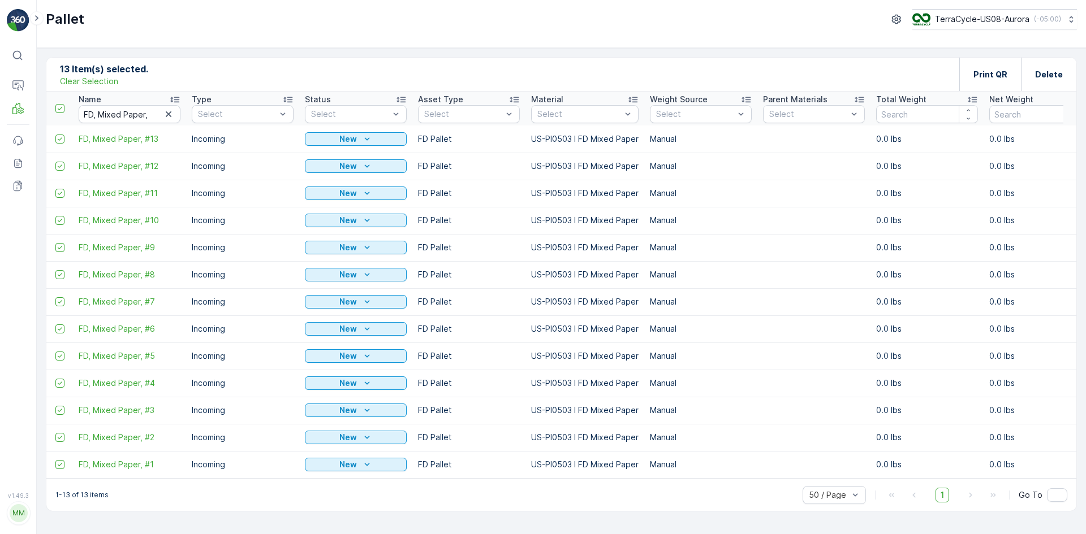
click at [106, 77] on p "Clear Selection" at bounding box center [89, 81] width 58 height 11
click at [168, 111] on icon "button" at bounding box center [168, 114] width 11 height 11
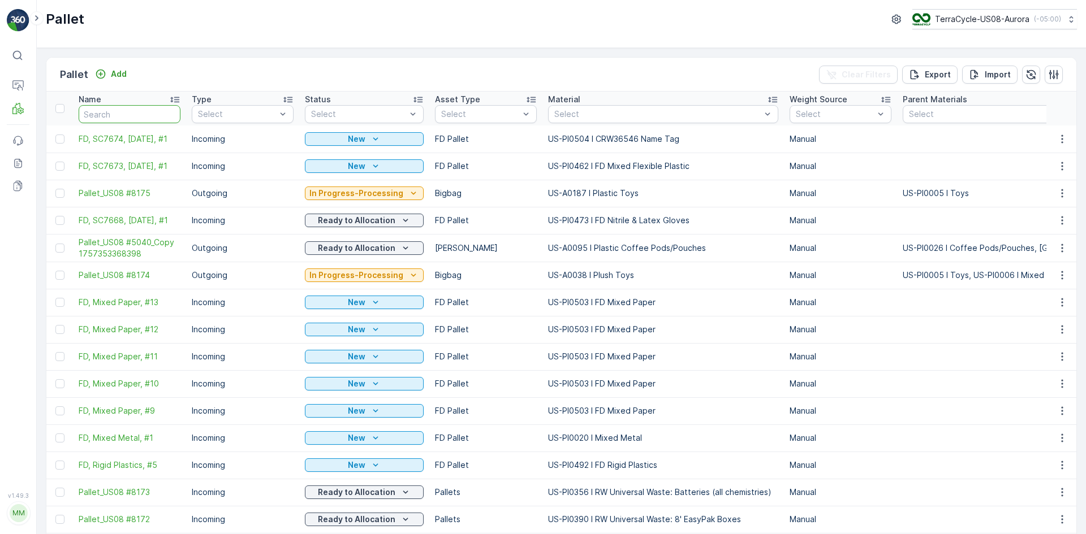
paste input "FD, Mixed Metal, #1"
type input "FD, Mixed Metal, #1"
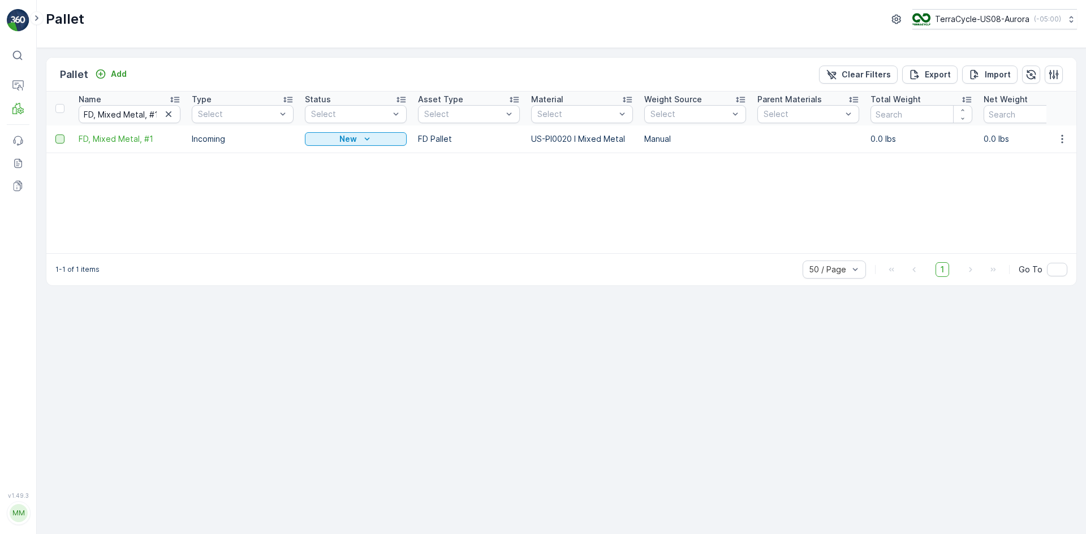
click at [63, 140] on div at bounding box center [59, 139] width 9 height 9
click at [55, 135] on input "checkbox" at bounding box center [55, 135] width 0 height 0
click at [984, 75] on p "Print QR" at bounding box center [990, 74] width 34 height 11
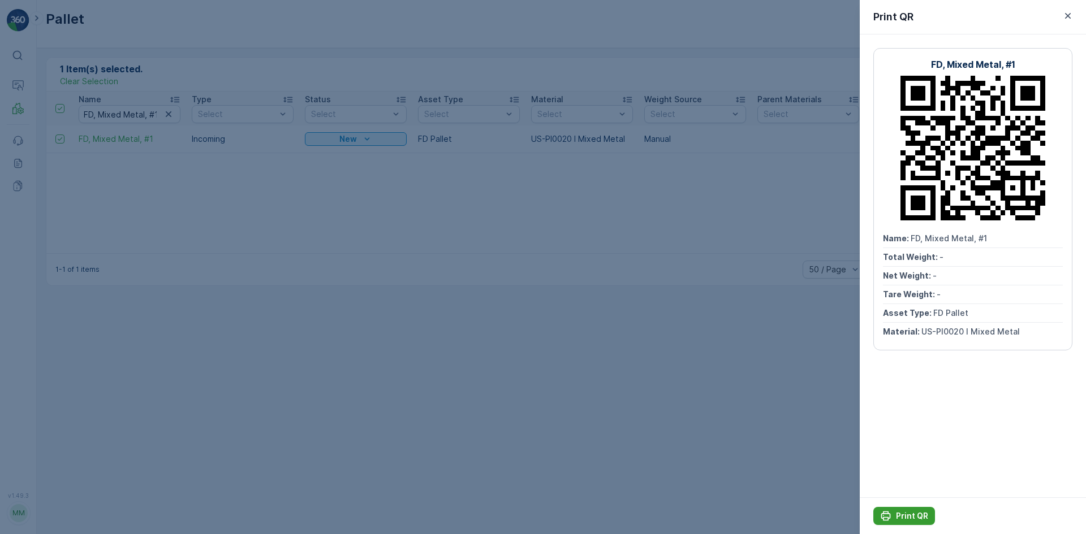
click at [897, 512] on p "Print QR" at bounding box center [912, 516] width 32 height 11
click at [590, 255] on div at bounding box center [543, 267] width 1086 height 534
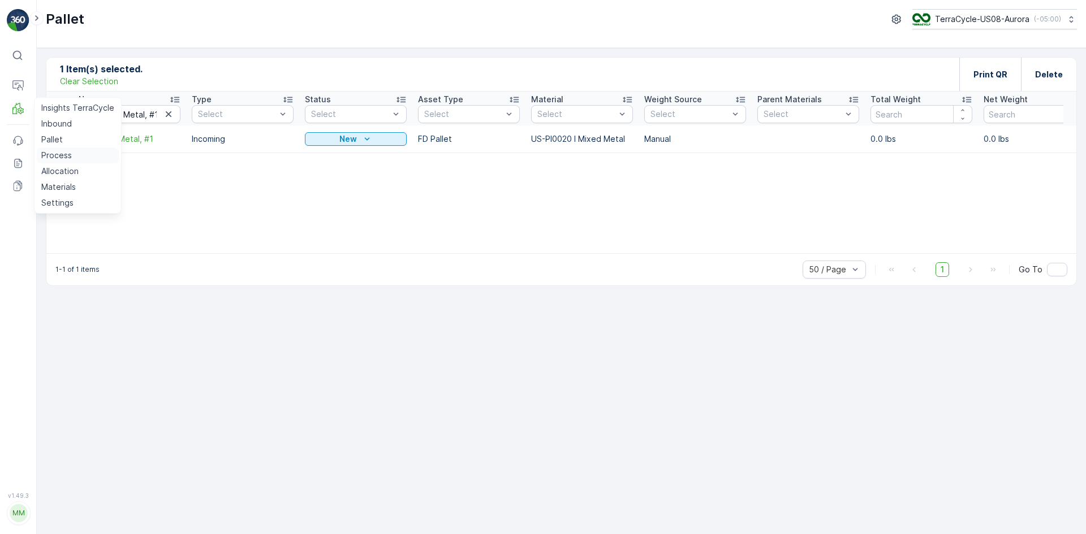
drag, startPoint x: 57, startPoint y: 165, endPoint x: 66, endPoint y: 157, distance: 12.0
click at [57, 165] on link "Allocation" at bounding box center [78, 171] width 82 height 16
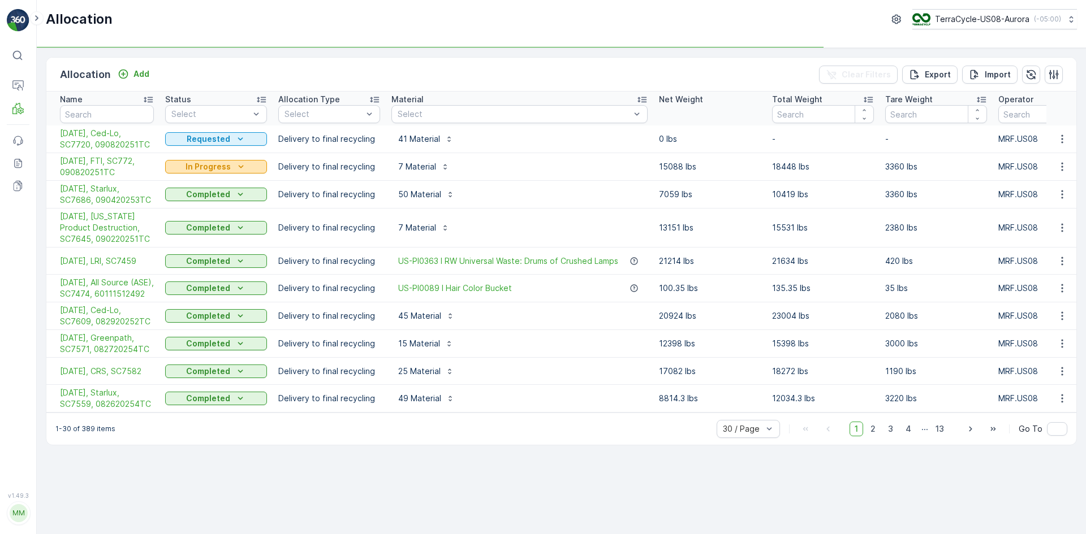
click at [210, 163] on p "In Progress" at bounding box center [208, 166] width 45 height 11
click at [183, 211] on span "Completed" at bounding box center [193, 215] width 42 height 11
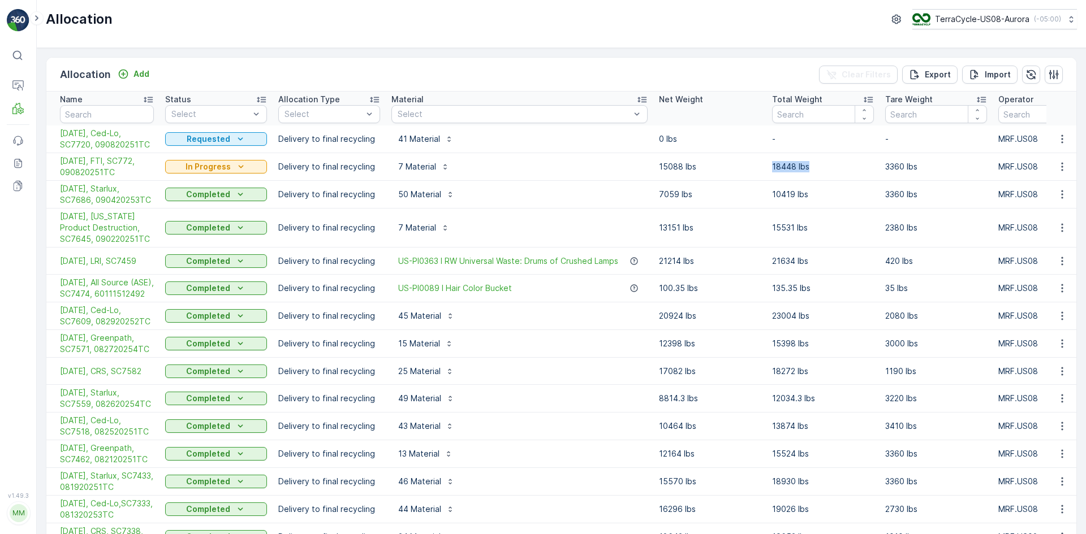
drag, startPoint x: 773, startPoint y: 167, endPoint x: 813, endPoint y: 172, distance: 41.0
click at [813, 172] on td "18448 lbs" at bounding box center [822, 167] width 113 height 28
copy p "18448 lbs"
click at [1053, 169] on button "button" at bounding box center [1062, 167] width 20 height 14
click at [1035, 227] on span "Create Delivery Note" at bounding box center [1041, 231] width 81 height 11
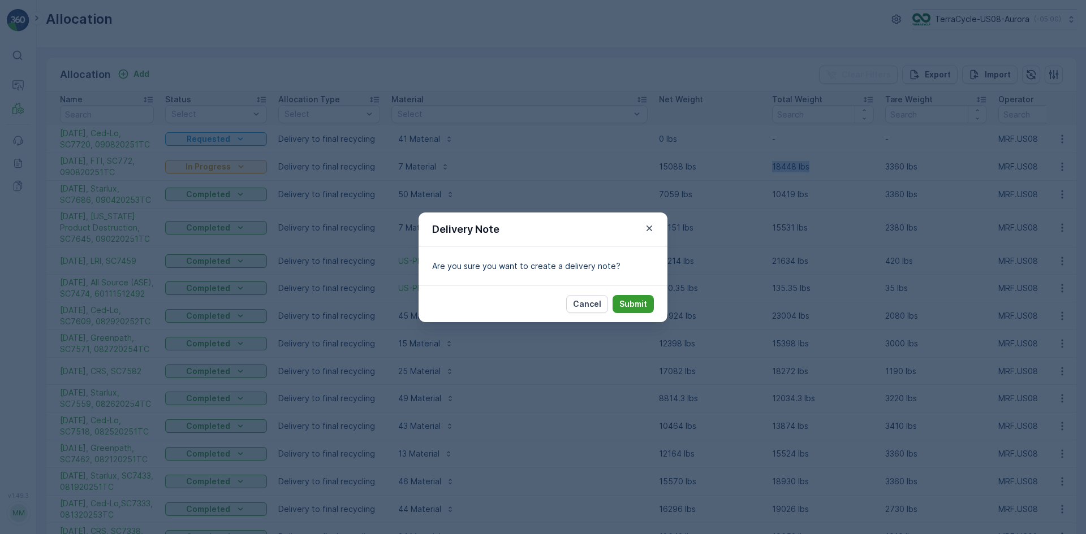
click at [633, 301] on p "Submit" at bounding box center [633, 304] width 28 height 11
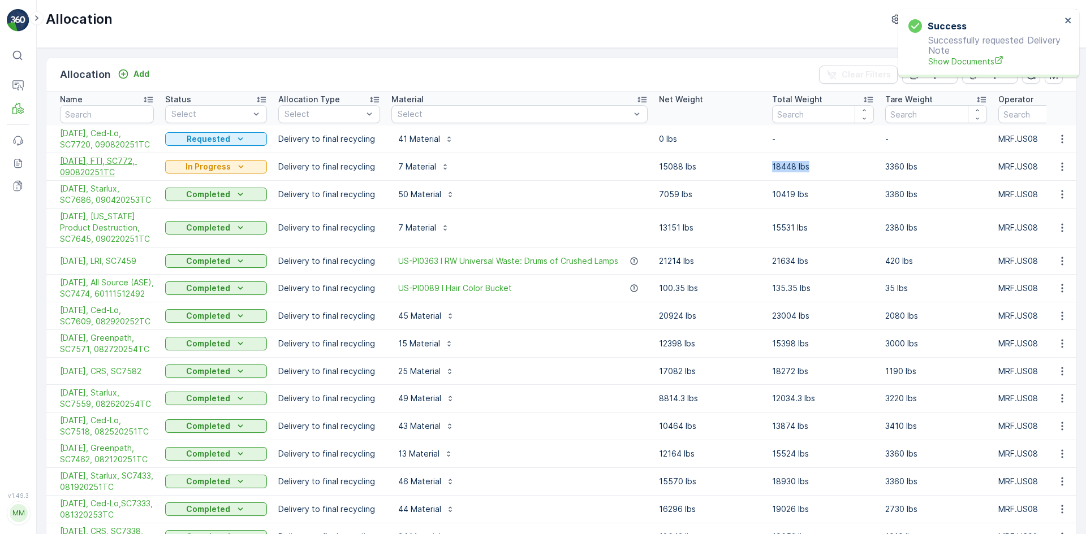
click at [136, 162] on span "[DATE], FTI, SC772, 090820251TC" at bounding box center [107, 167] width 94 height 23
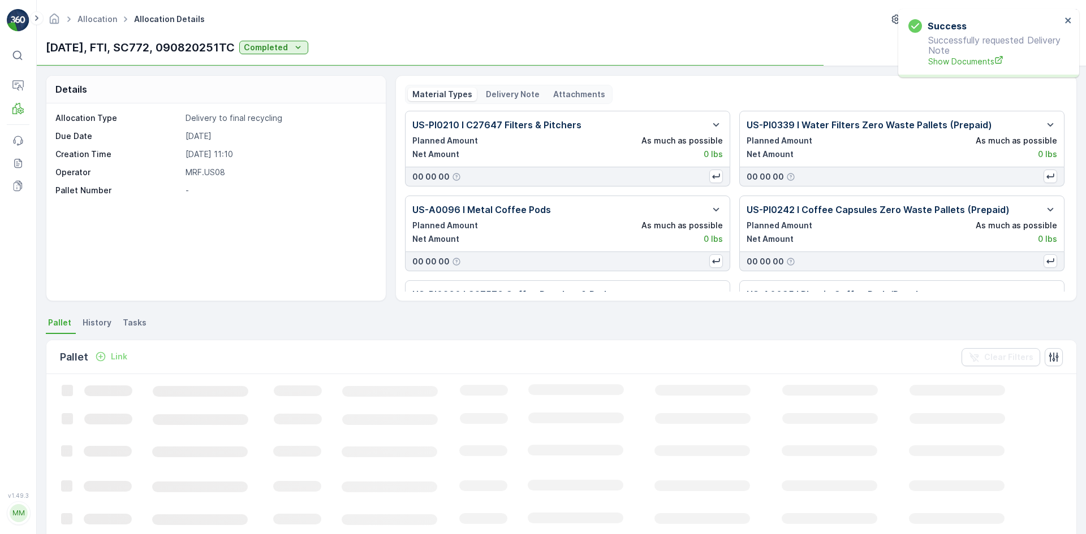
click at [489, 91] on p "Delivery Note" at bounding box center [513, 94] width 54 height 11
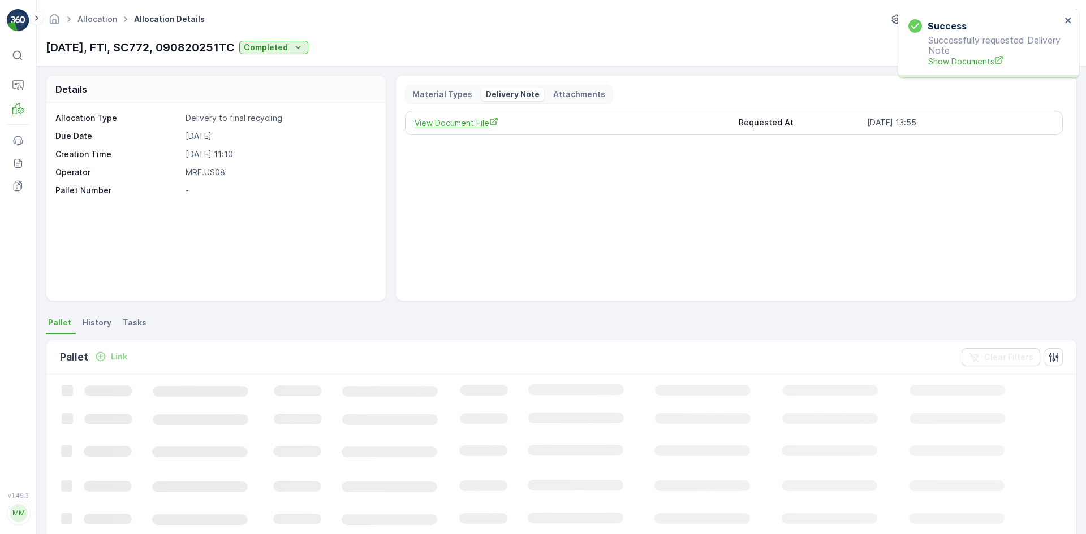
click at [484, 121] on span "View Document File" at bounding box center [572, 123] width 314 height 12
